Goal: Task Accomplishment & Management: Complete application form

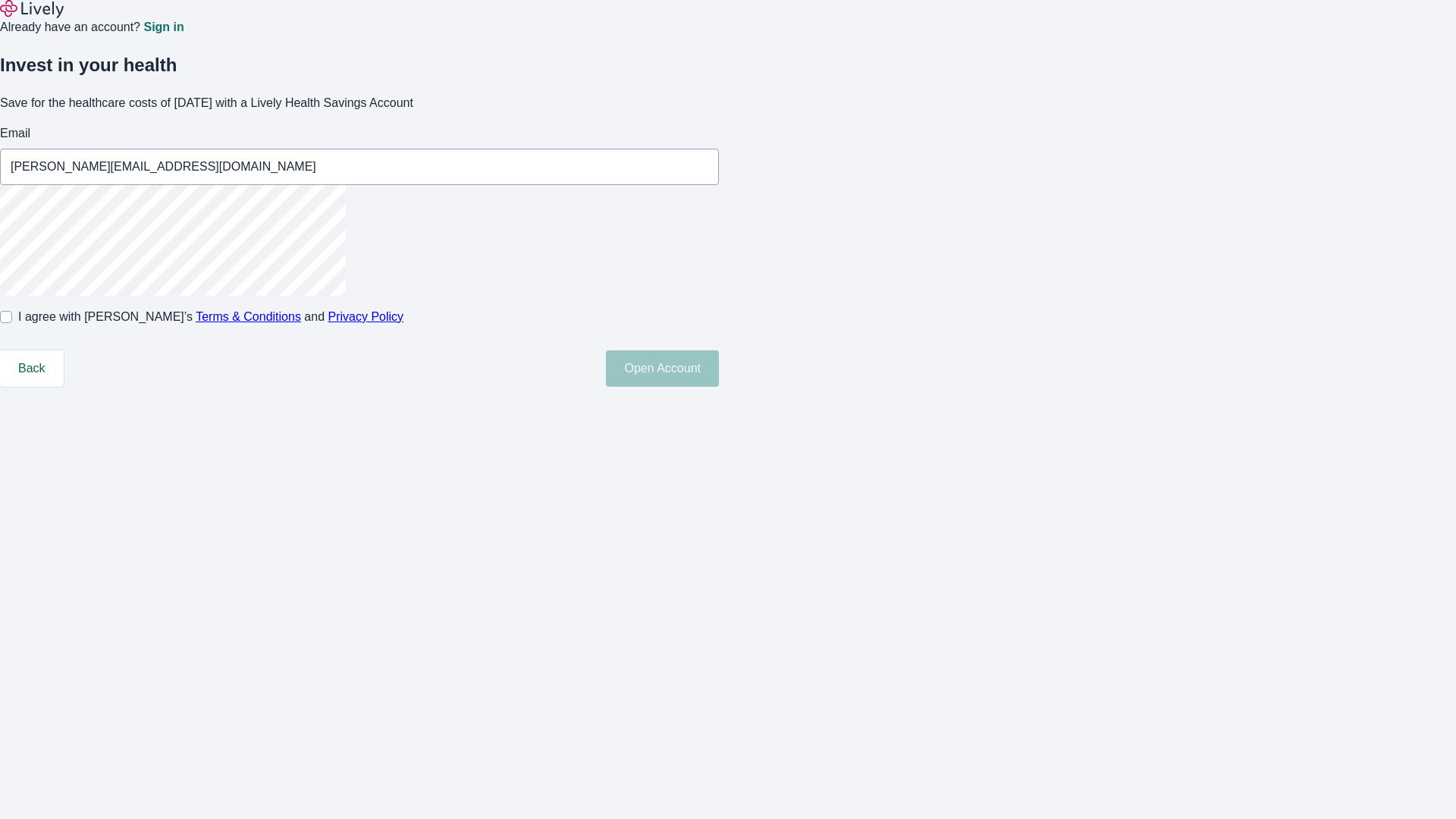
click at [12, 323] on input "I agree with Lively’s Terms & Conditions and Privacy Policy" at bounding box center [6, 317] width 12 height 12
checkbox input "true"
click at [719, 387] on button "Open Account" at bounding box center [663, 368] width 113 height 36
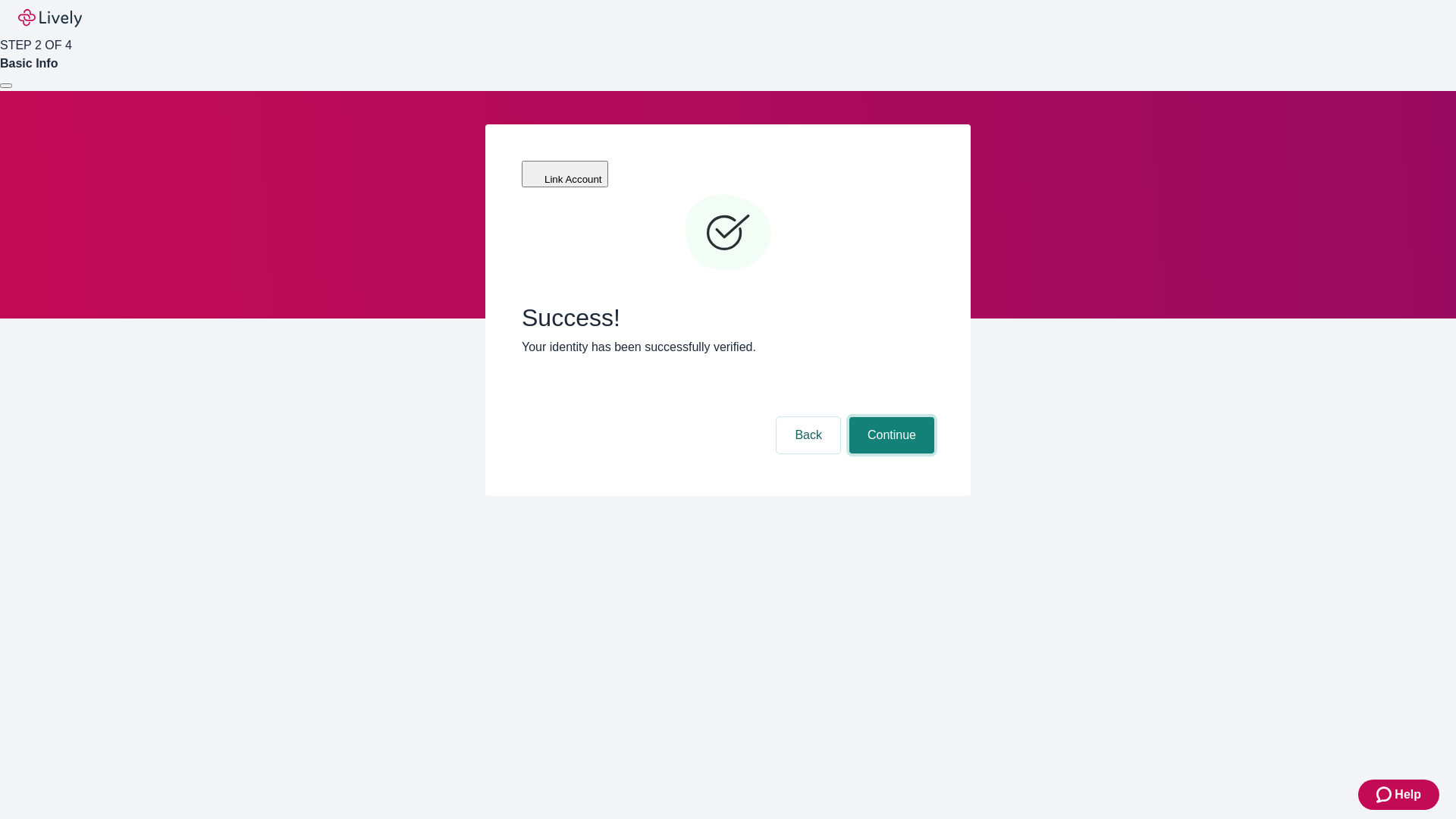
click at [890, 417] on button "Continue" at bounding box center [892, 435] width 85 height 36
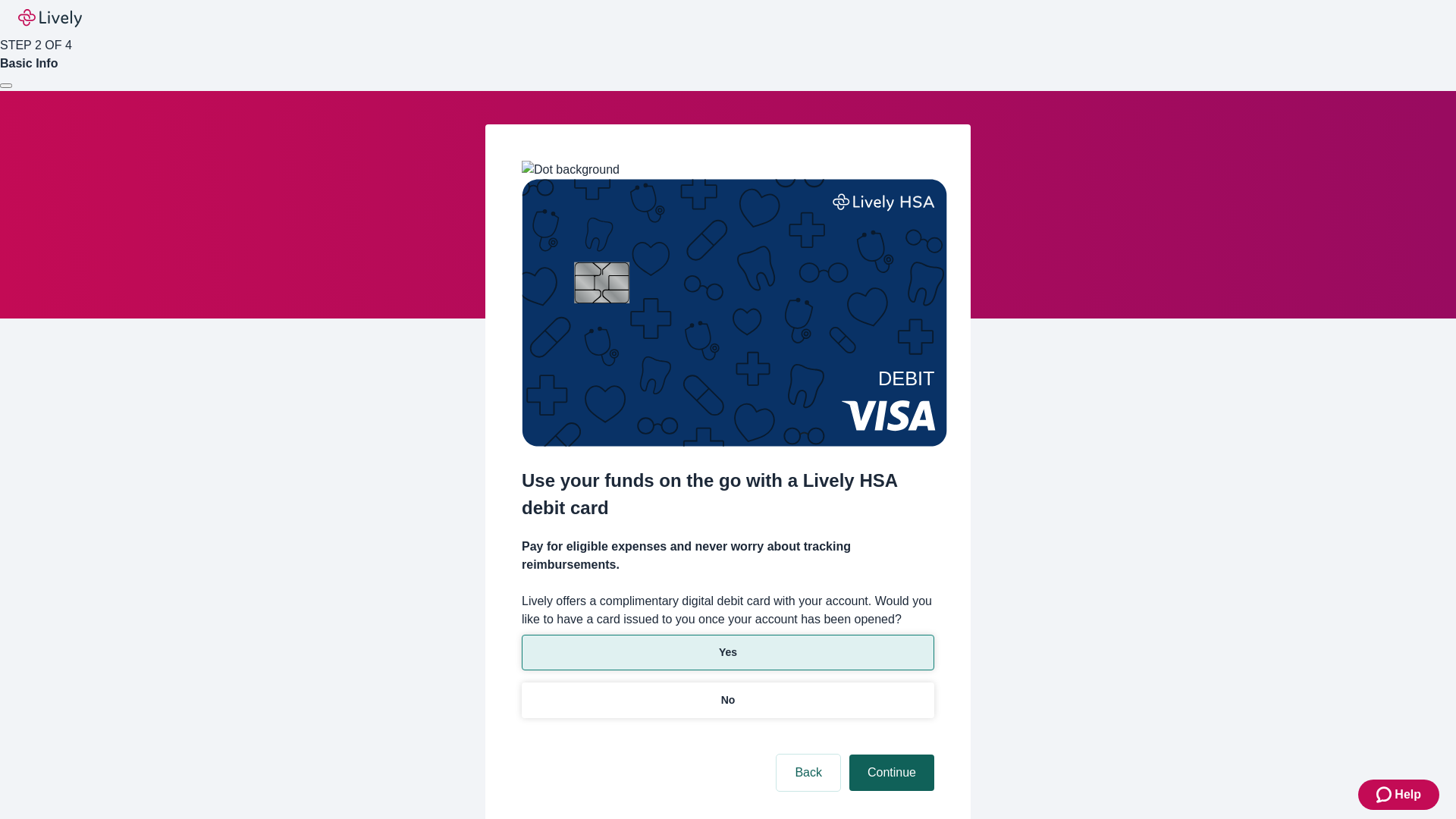
click at [727, 645] on p "Yes" at bounding box center [728, 652] width 18 height 16
click at [890, 755] on button "Continue" at bounding box center [892, 773] width 85 height 36
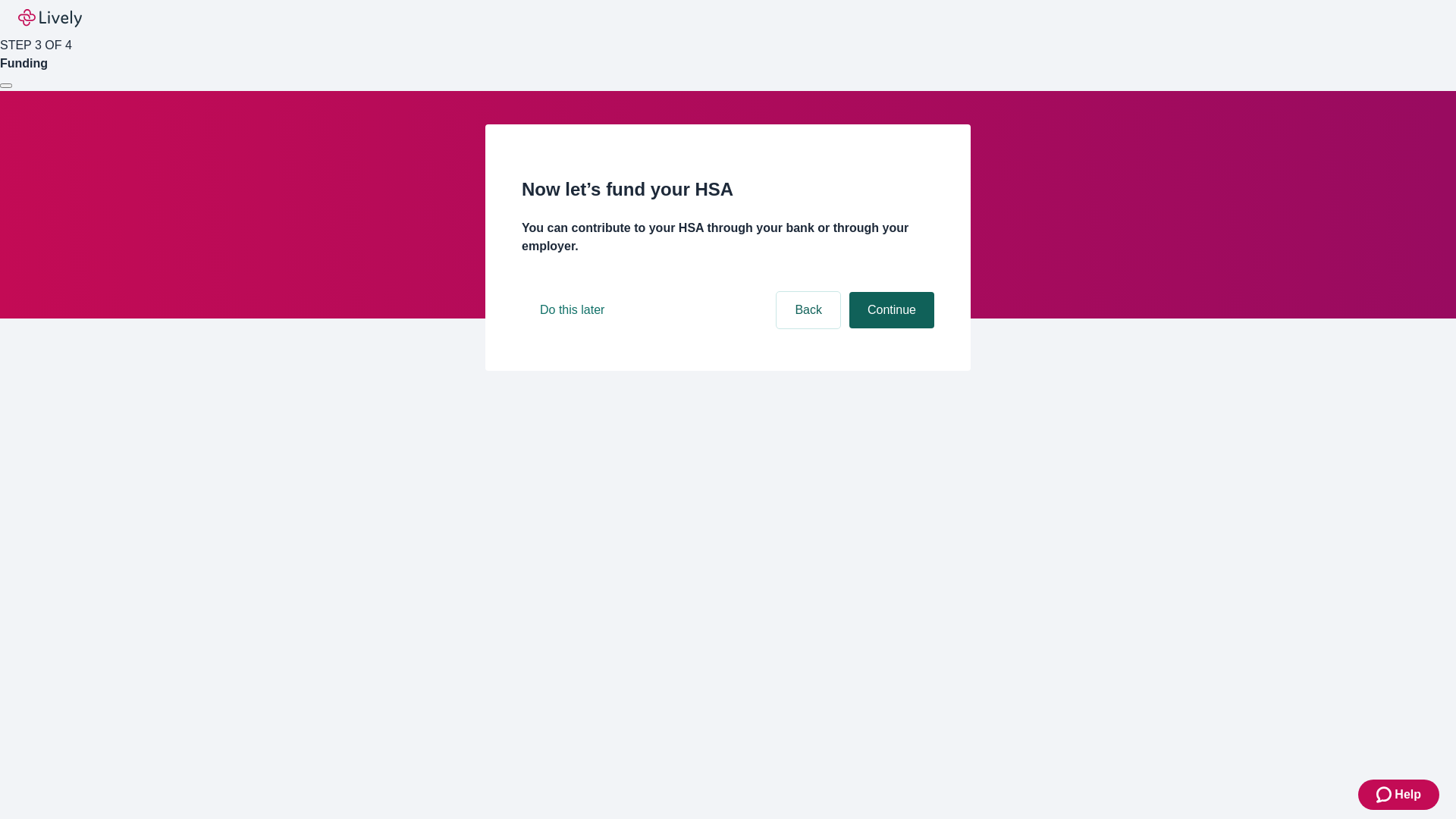
click at [890, 329] on button "Continue" at bounding box center [892, 310] width 85 height 36
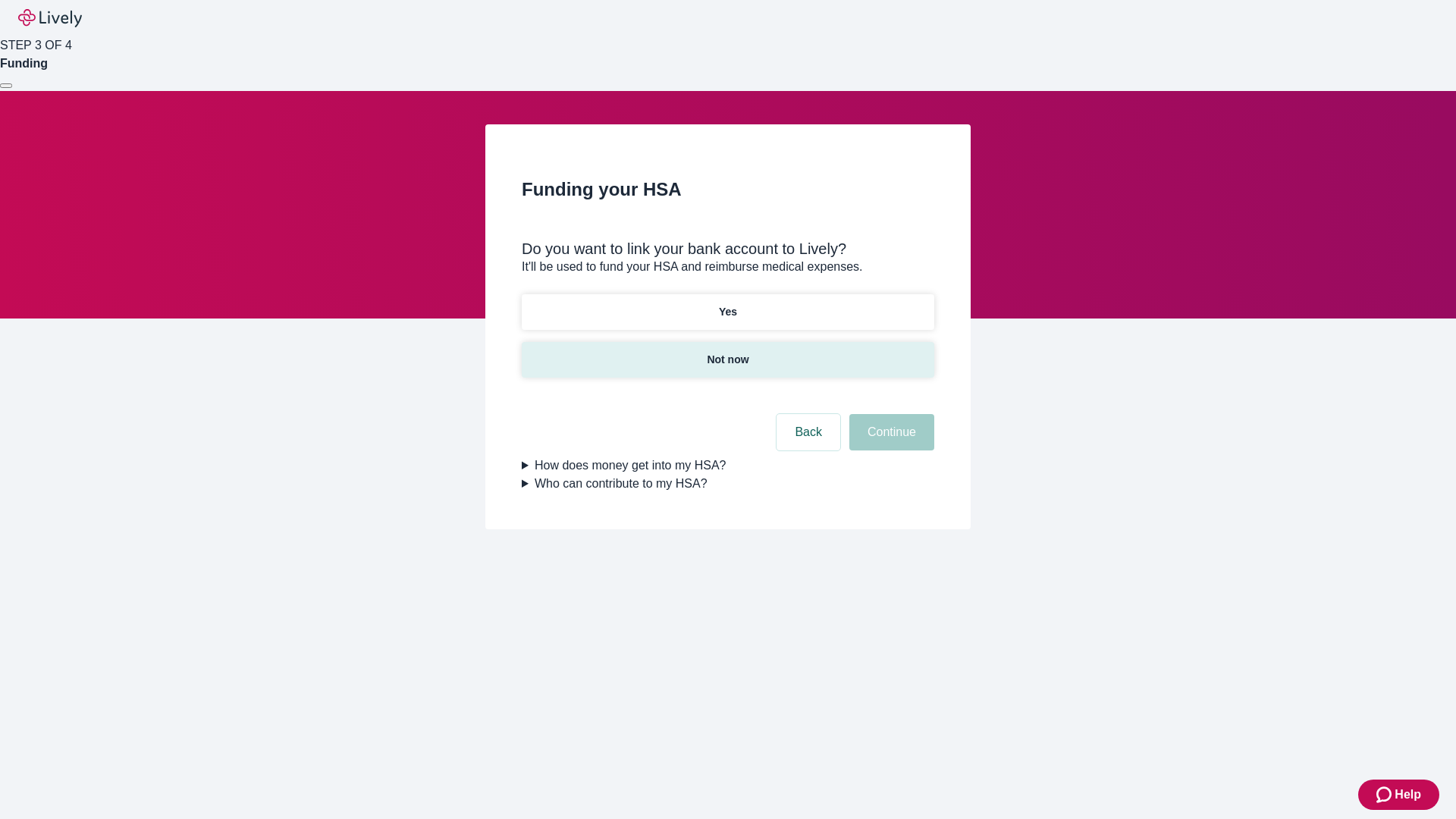
click at [727, 352] on p "Not now" at bounding box center [728, 360] width 42 height 16
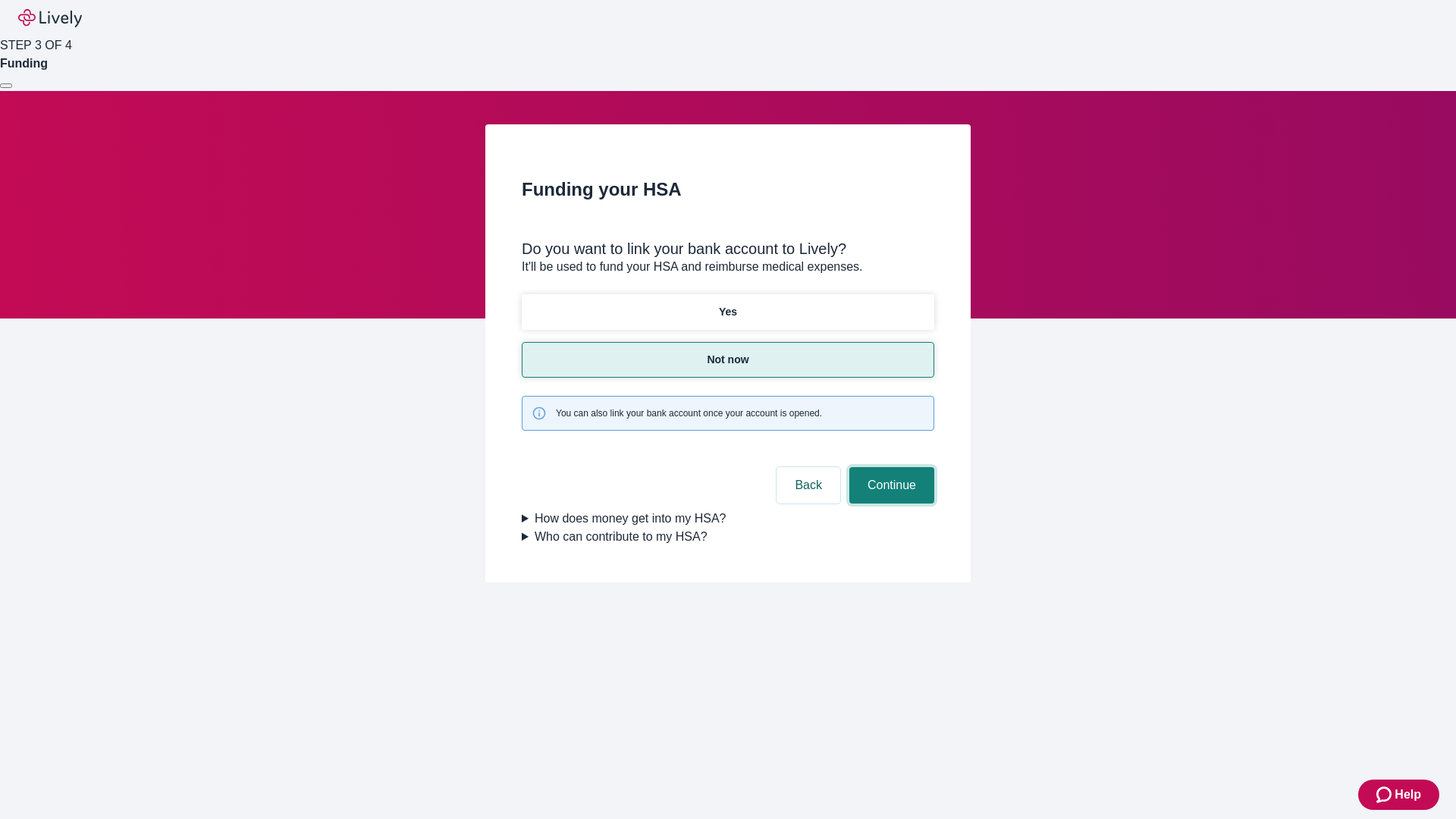
click at [890, 467] on button "Continue" at bounding box center [892, 485] width 85 height 36
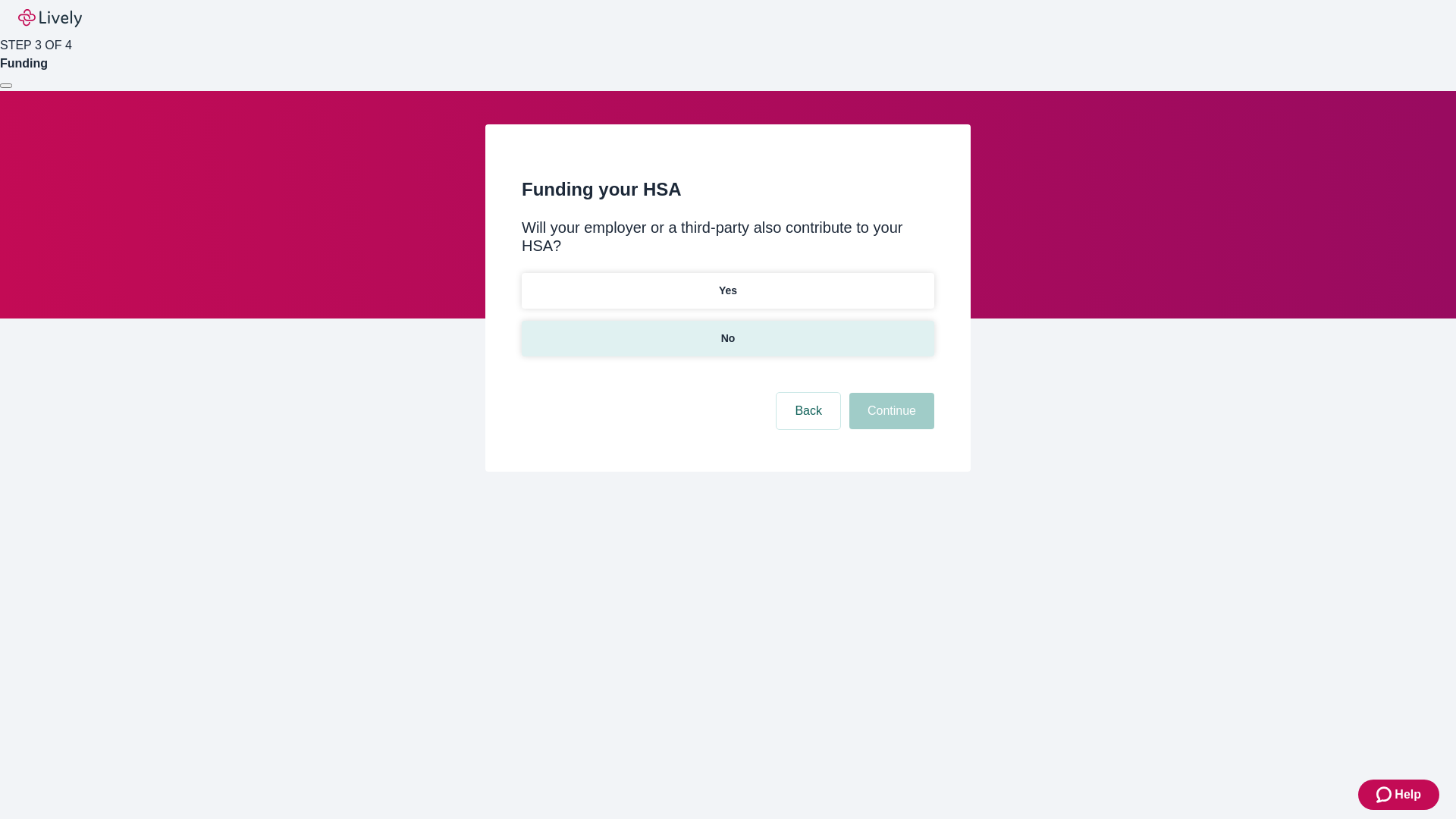
click at [727, 331] on p "No" at bounding box center [728, 339] width 15 height 16
click at [890, 393] on button "Continue" at bounding box center [892, 411] width 85 height 36
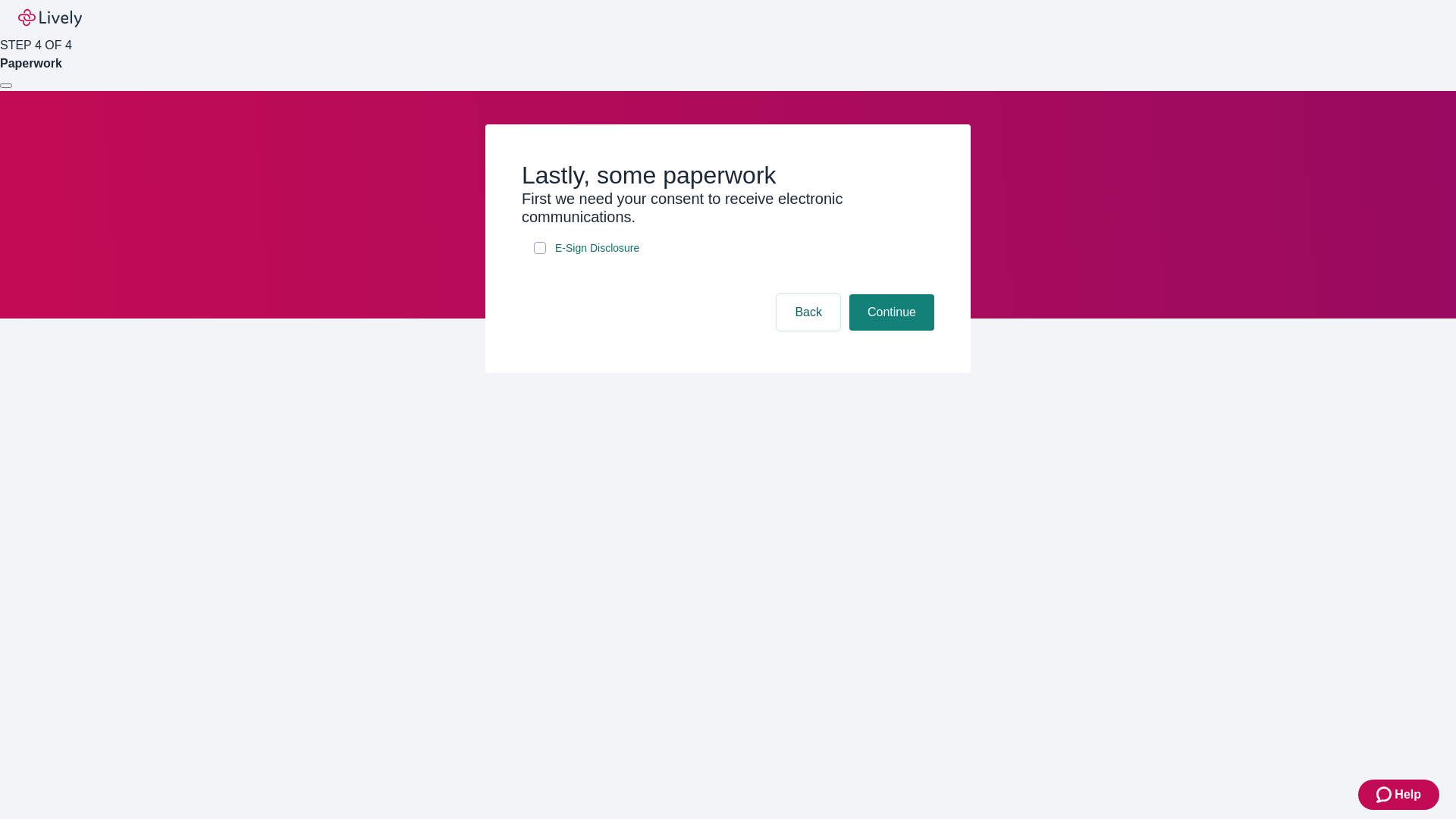
click at [540, 254] on input "E-Sign Disclosure" at bounding box center [540, 248] width 12 height 12
checkbox input "true"
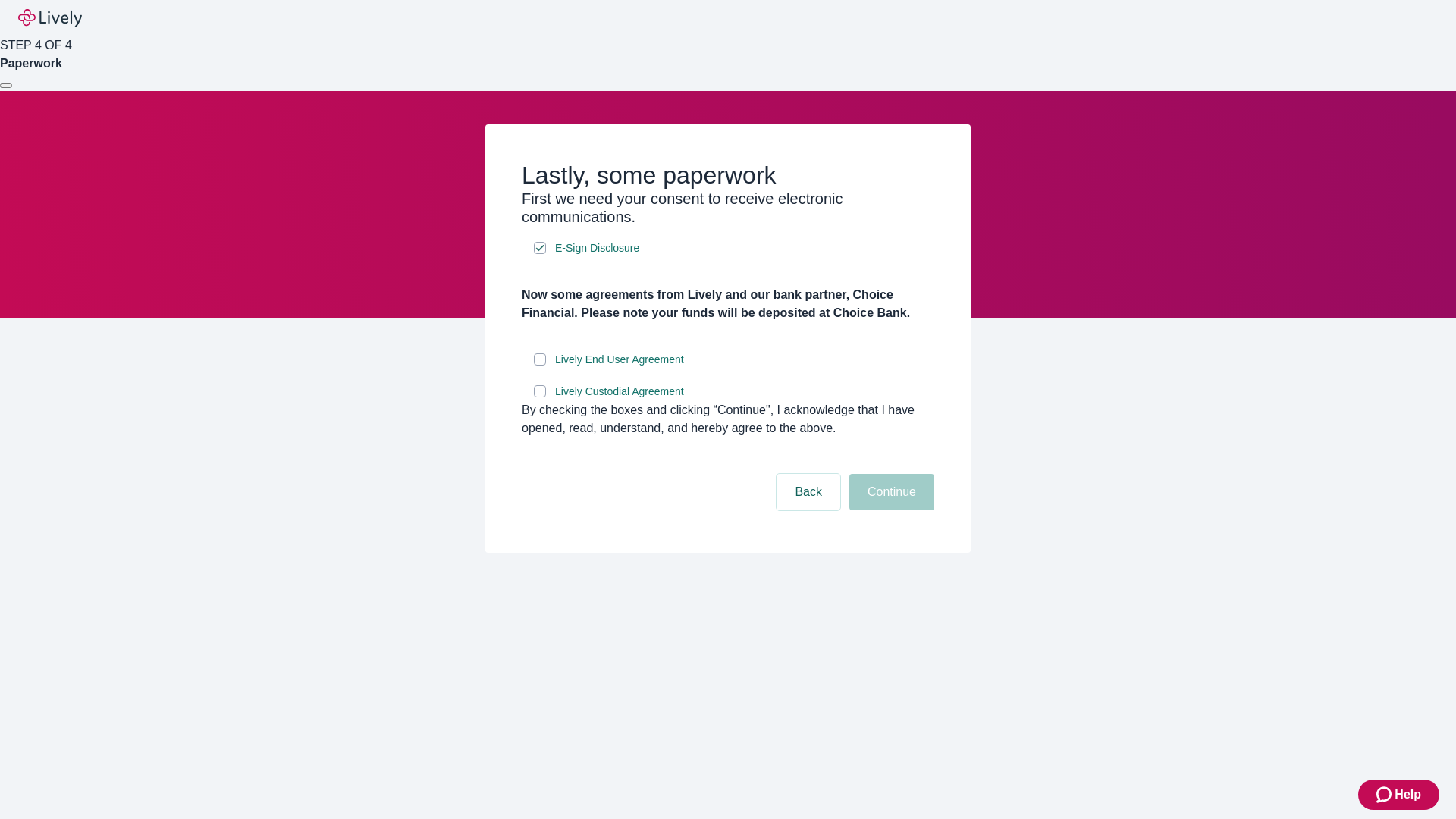
click at [540, 366] on input "Lively End User Agreement" at bounding box center [540, 360] width 12 height 12
checkbox input "true"
click at [540, 397] on input "Lively Custodial Agreement" at bounding box center [540, 391] width 12 height 12
checkbox input "true"
click at [890, 511] on button "Continue" at bounding box center [892, 492] width 85 height 36
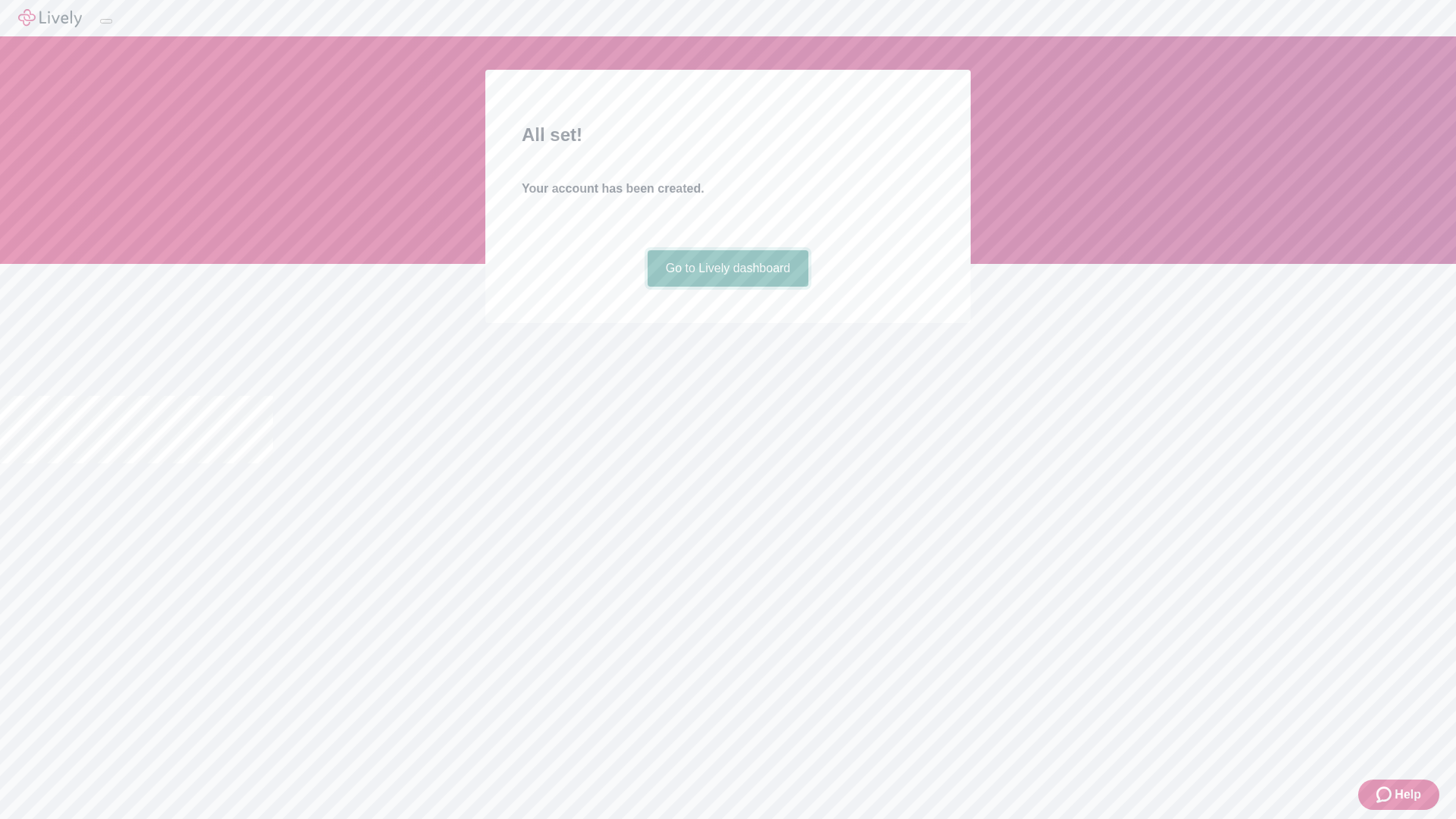
click at [727, 287] on link "Go to Lively dashboard" at bounding box center [728, 268] width 161 height 36
